Goal: Use online tool/utility

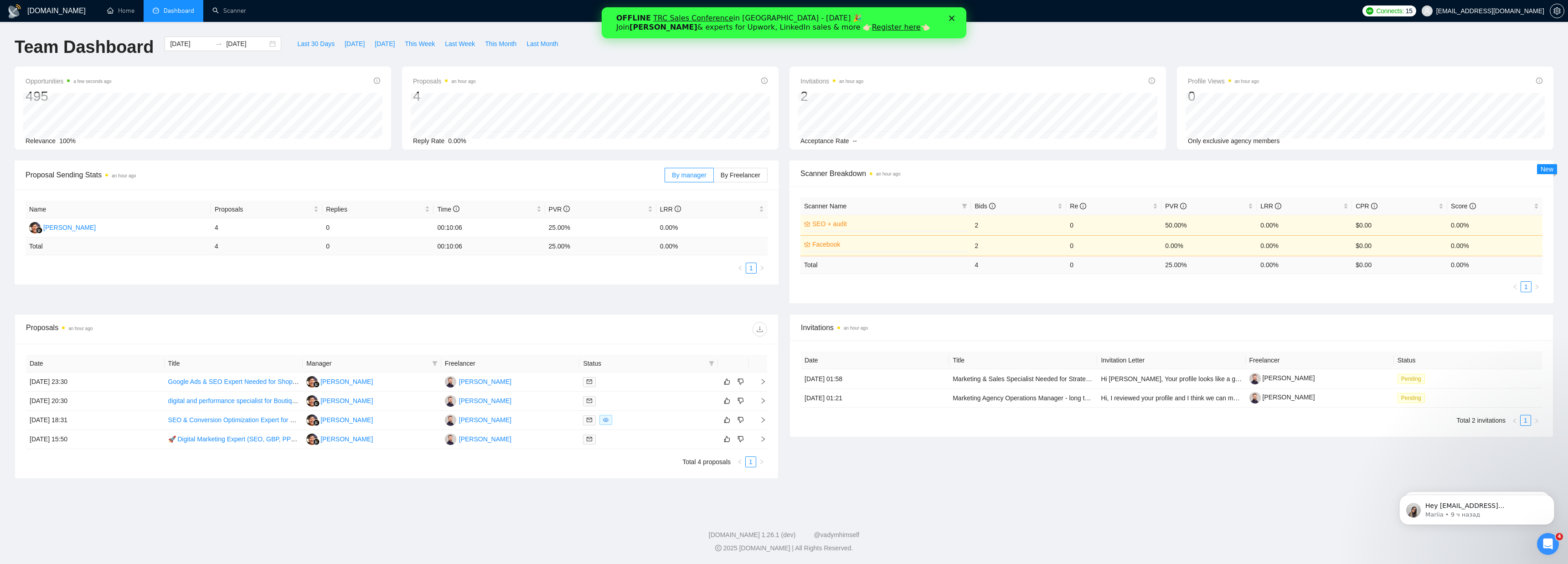
click at [954, 18] on div "Закрыть" at bounding box center [953, 18] width 9 height 5
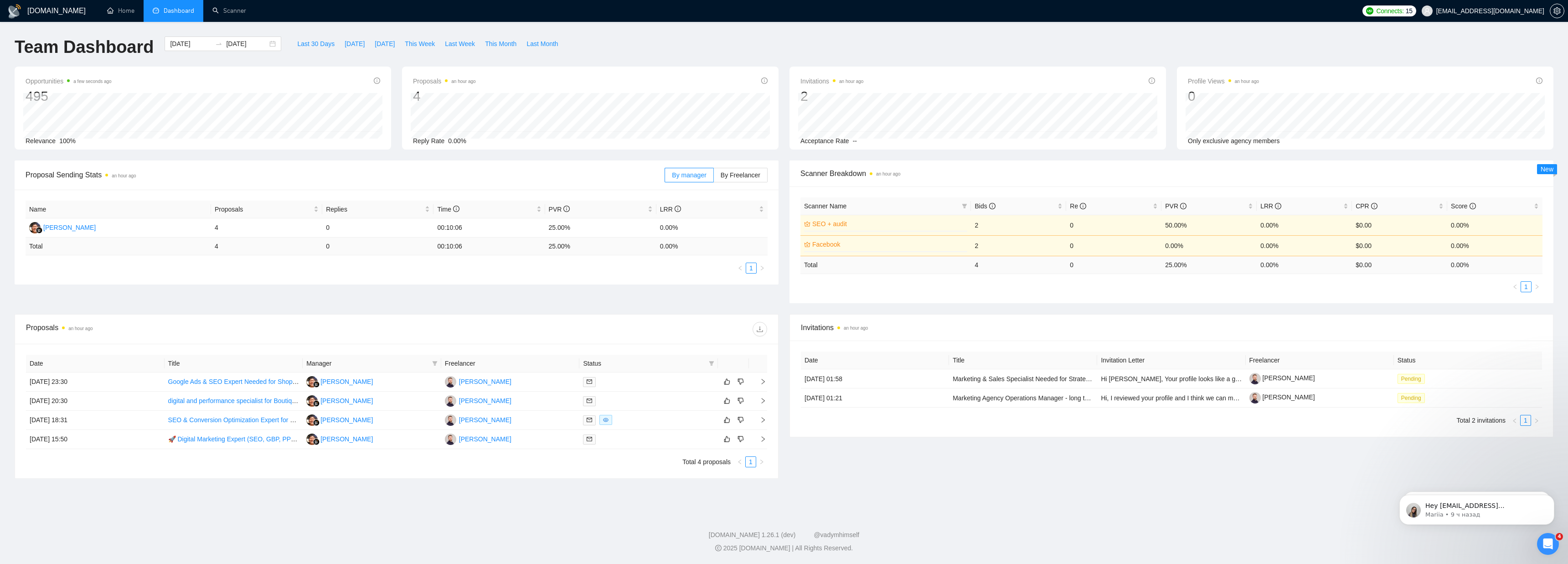
click at [1131, 34] on div "GigRadar.io Home Dashboard Scanner Connects: 15 ceo@fortunatos.io Team Dashboar…" at bounding box center [784, 282] width 1568 height 564
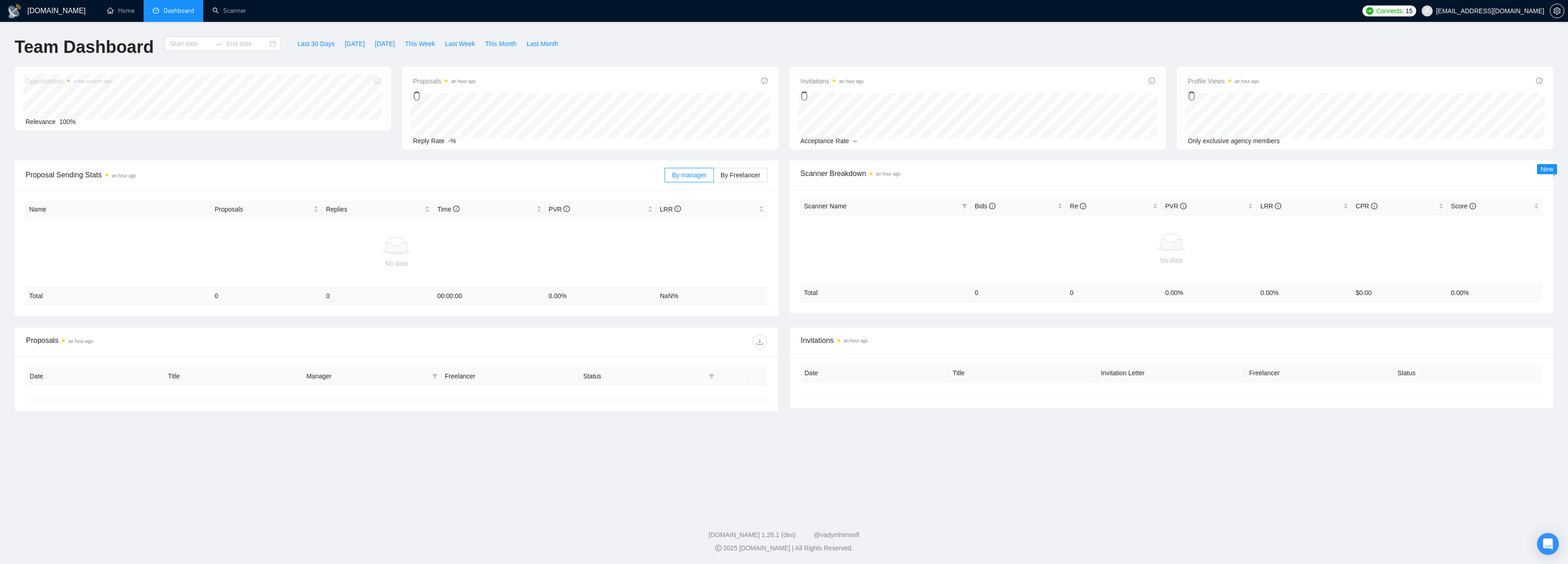
type input "[DATE]"
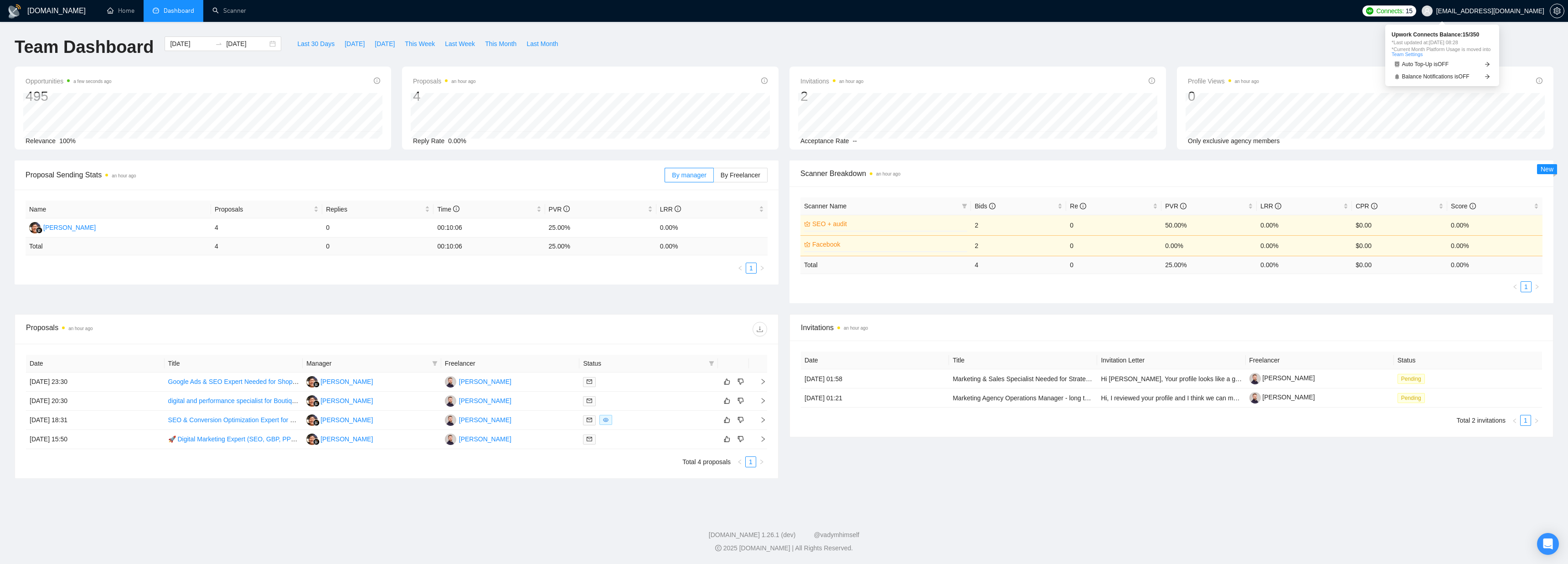
click at [1404, 11] on span "Connects:" at bounding box center [1390, 11] width 27 height 10
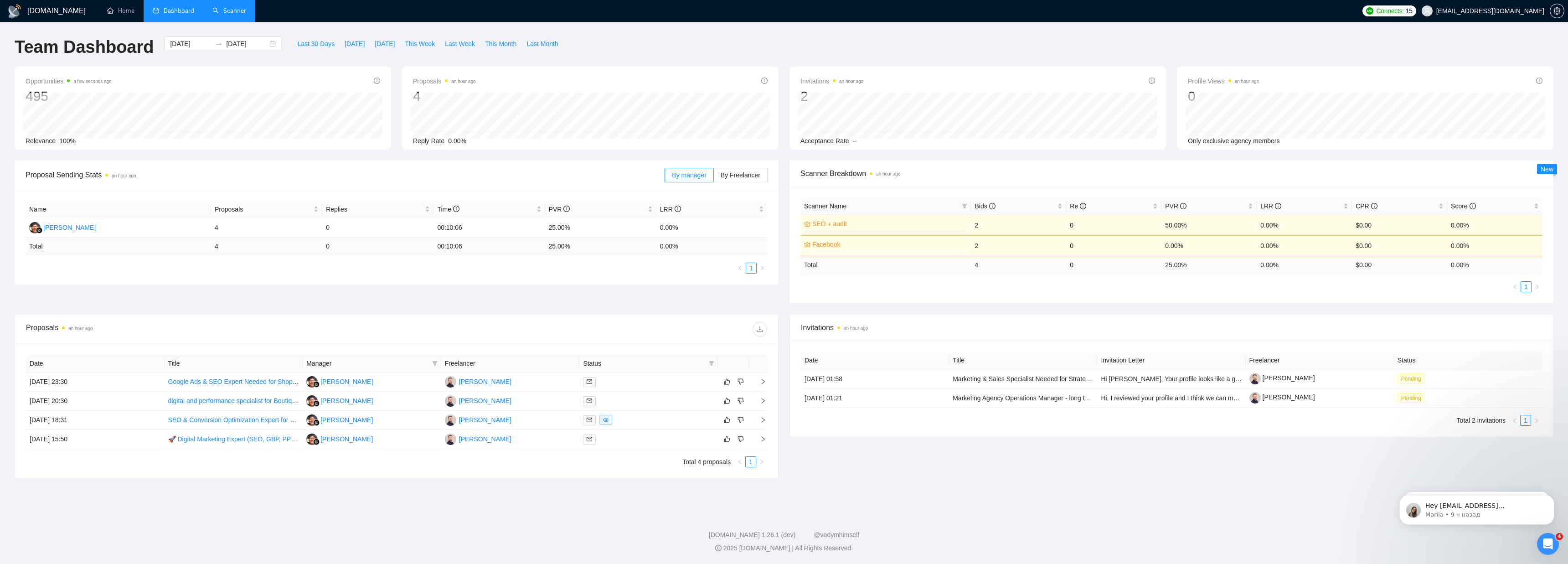
click at [217, 13] on link "Scanner" at bounding box center [229, 10] width 33 height 8
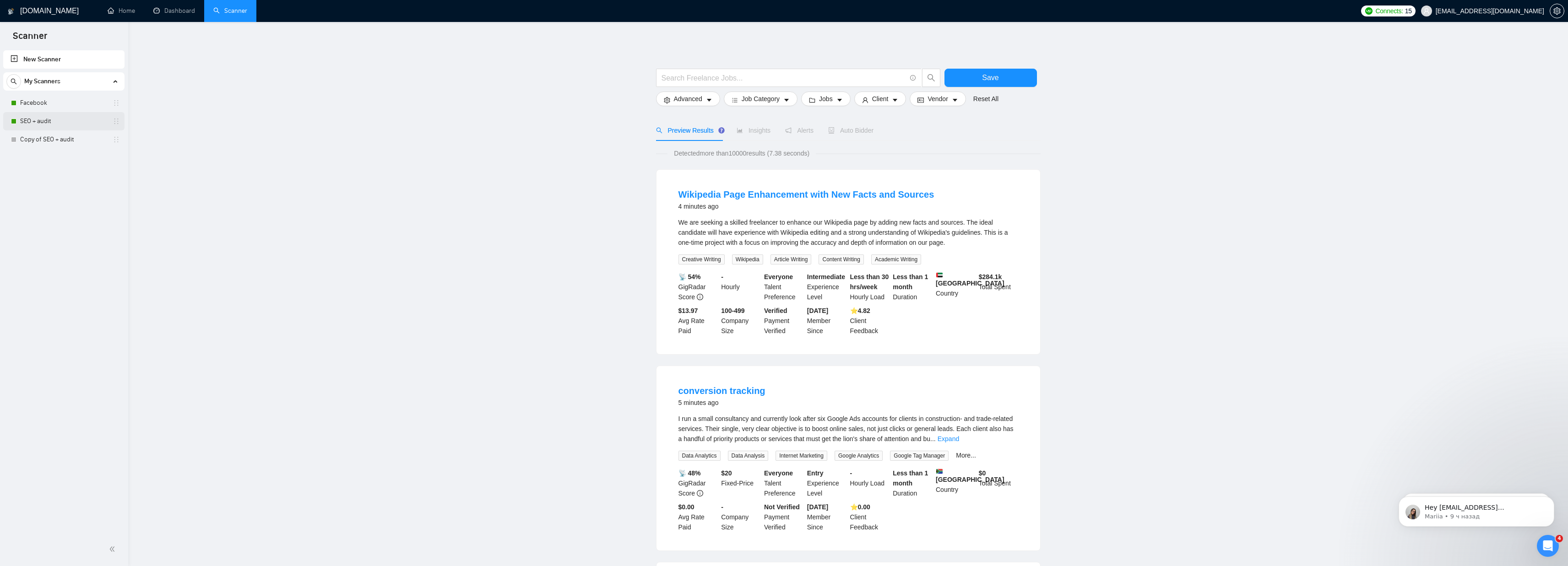
click at [57, 117] on link "SEO + audit" at bounding box center [64, 121] width 87 height 18
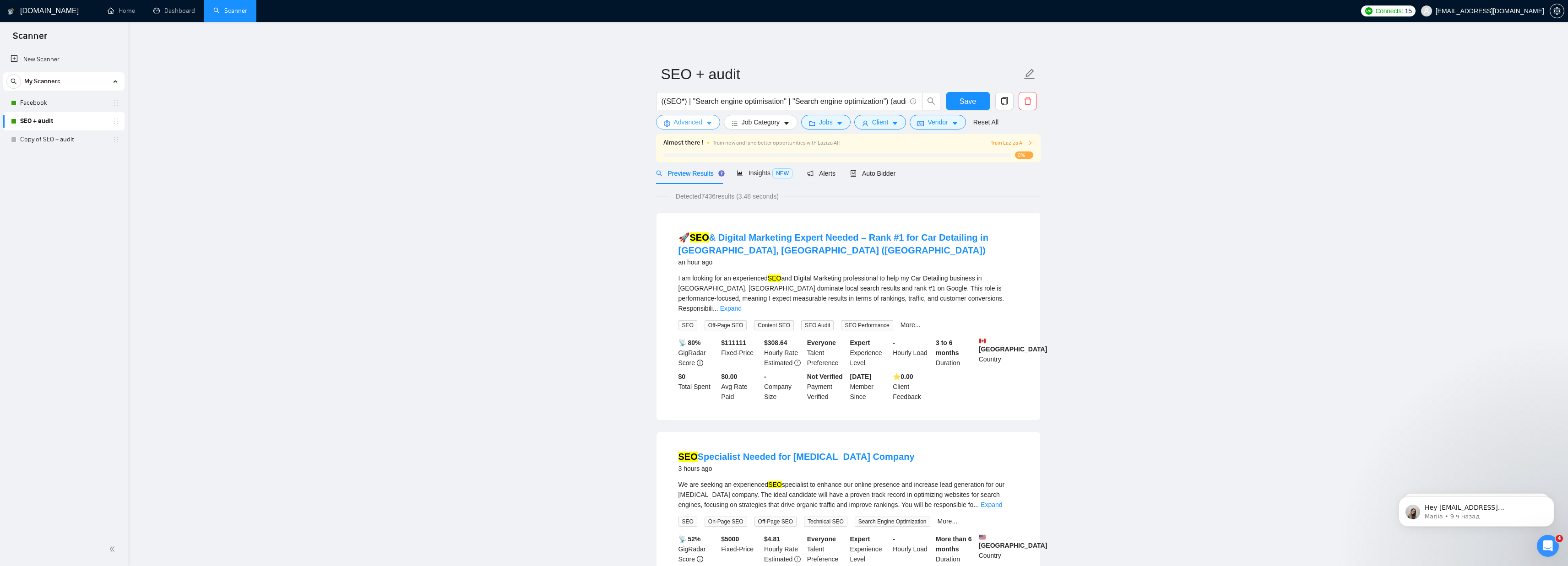
click at [675, 126] on span "Advanced" at bounding box center [688, 122] width 28 height 10
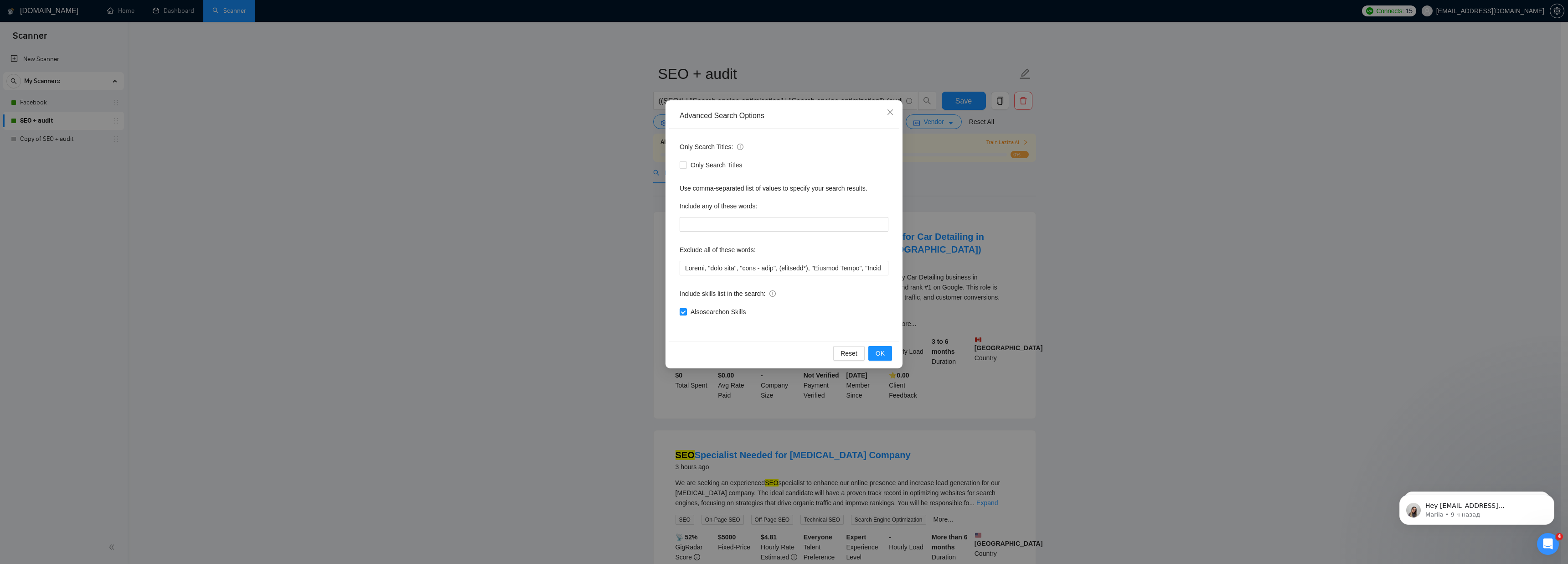
click at [1116, 158] on div "Advanced Search Options Only Search Titles: Only Search Titles Use comma-separa…" at bounding box center [784, 282] width 1568 height 564
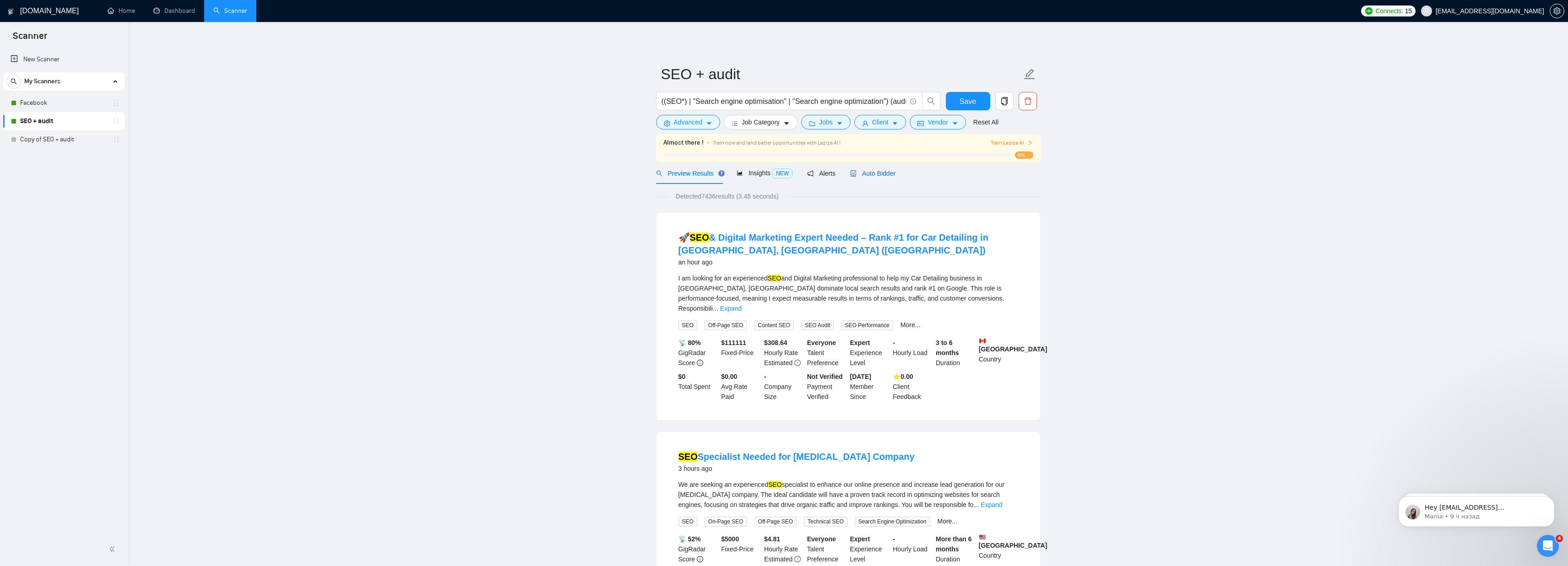
click at [872, 176] on span "Auto Bidder" at bounding box center [873, 174] width 45 height 7
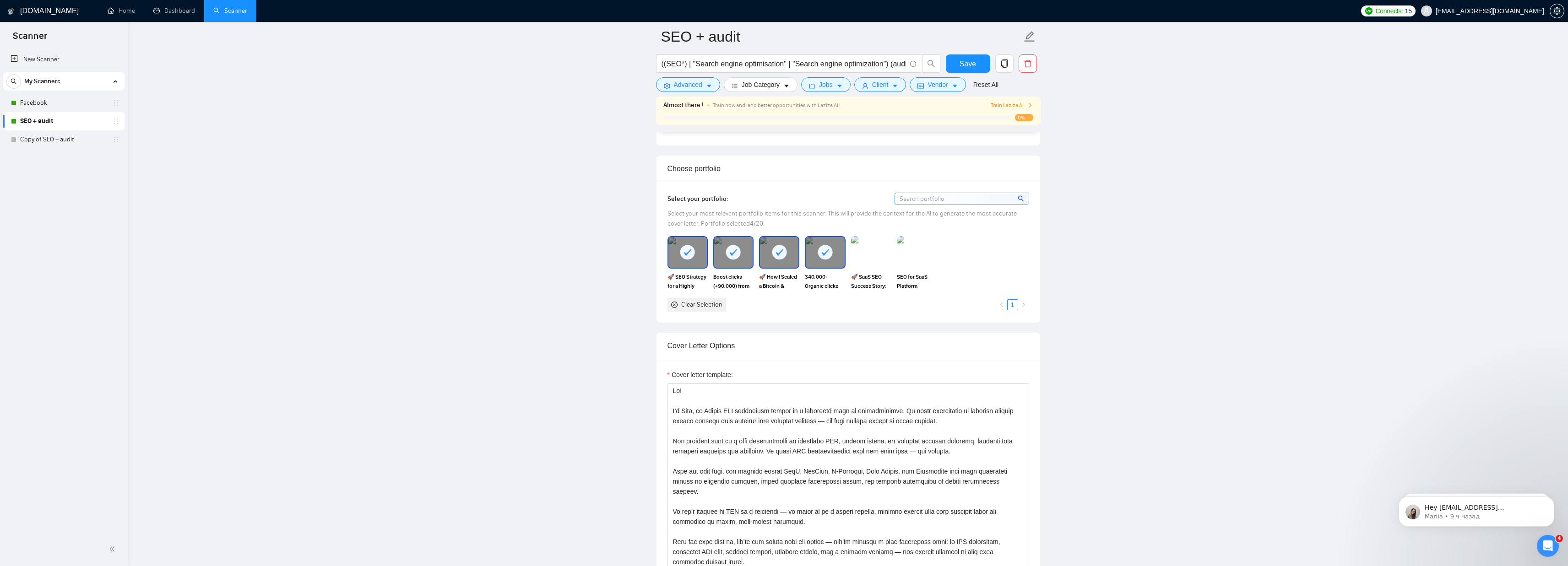
scroll to position [799, 0]
